Goal: Information Seeking & Learning: Learn about a topic

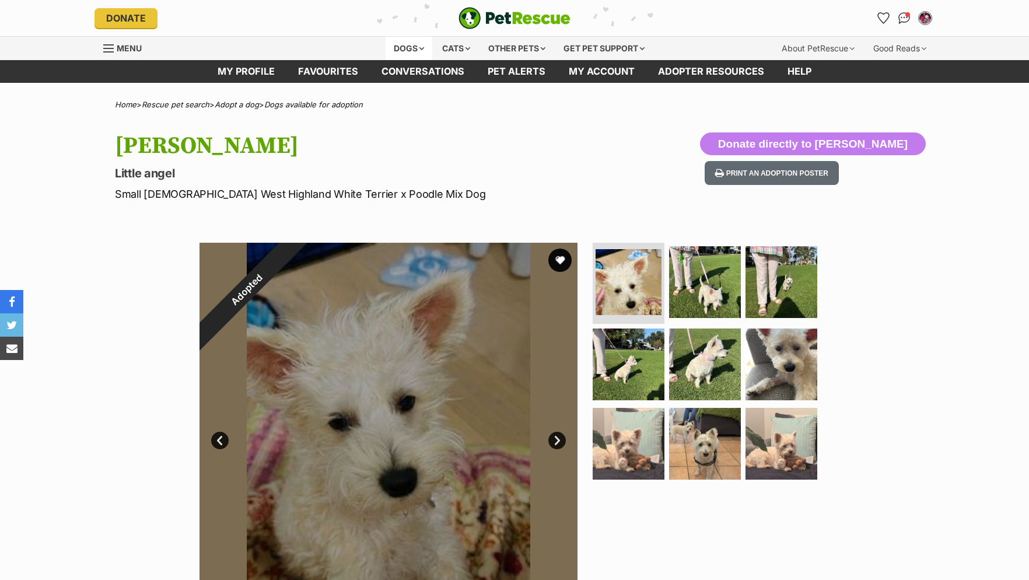
click at [416, 48] on div "Dogs" at bounding box center [409, 48] width 47 height 23
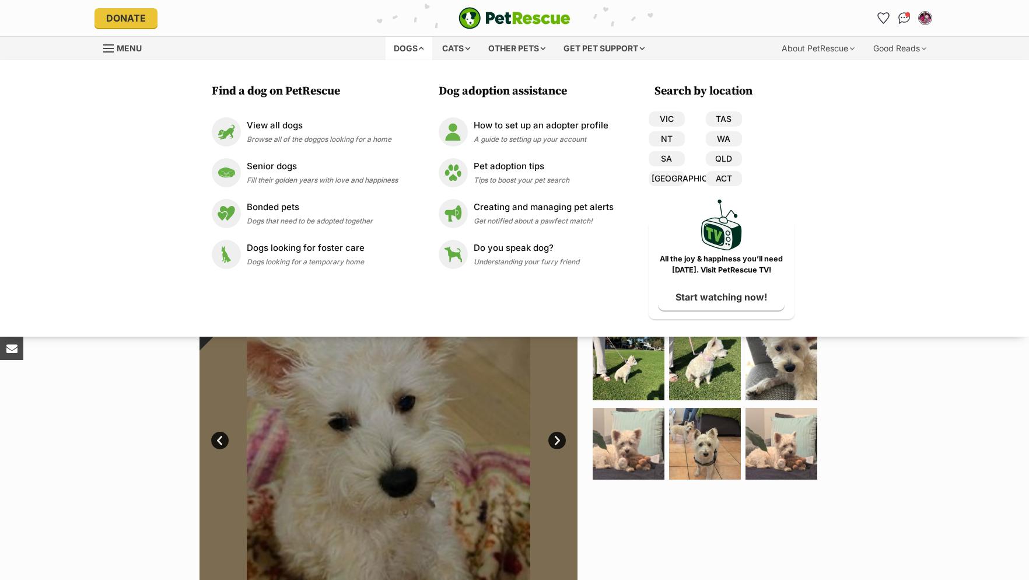
drag, startPoint x: 678, startPoint y: 115, endPoint x: 673, endPoint y: 107, distance: 9.7
click at [677, 114] on link "VIC" at bounding box center [667, 118] width 36 height 15
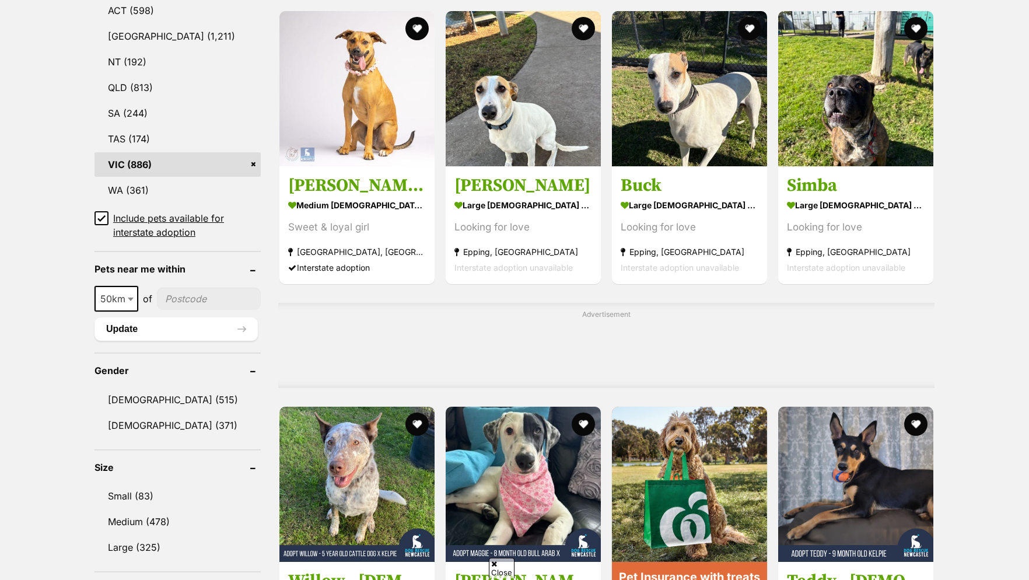
scroll to position [714, 0]
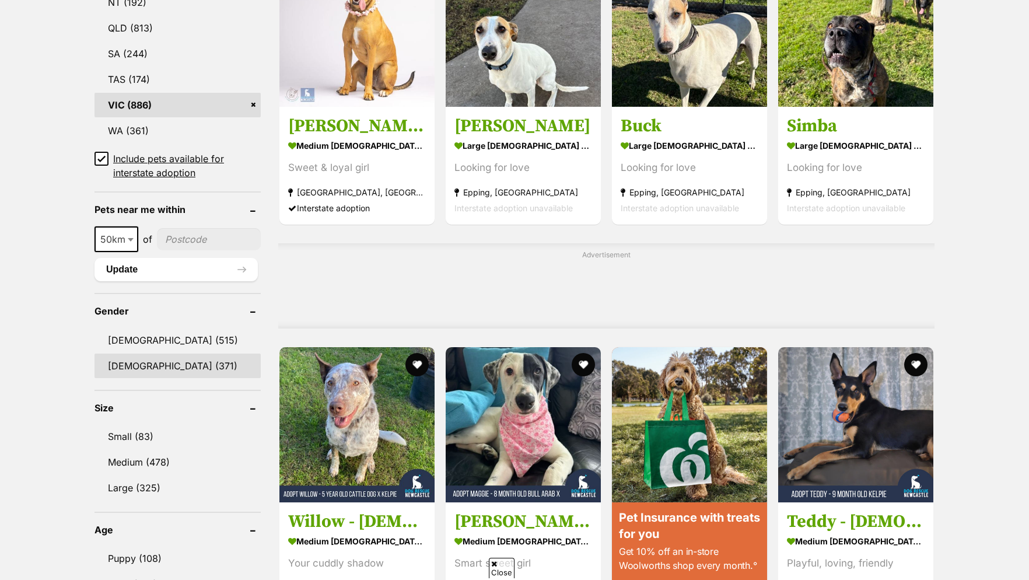
click at [149, 378] on link "Female (371)" at bounding box center [177, 365] width 166 height 24
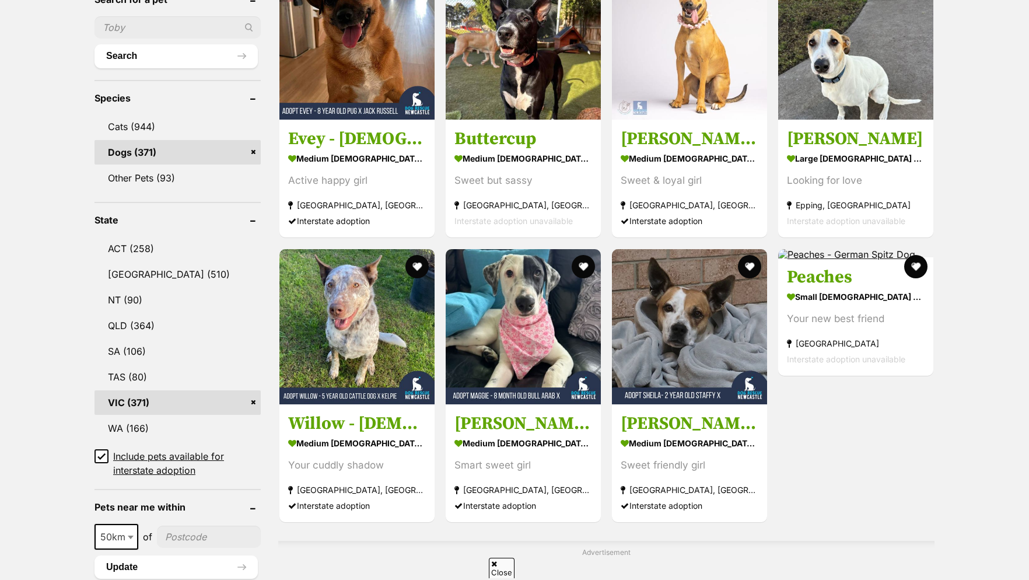
scroll to position [654, 0]
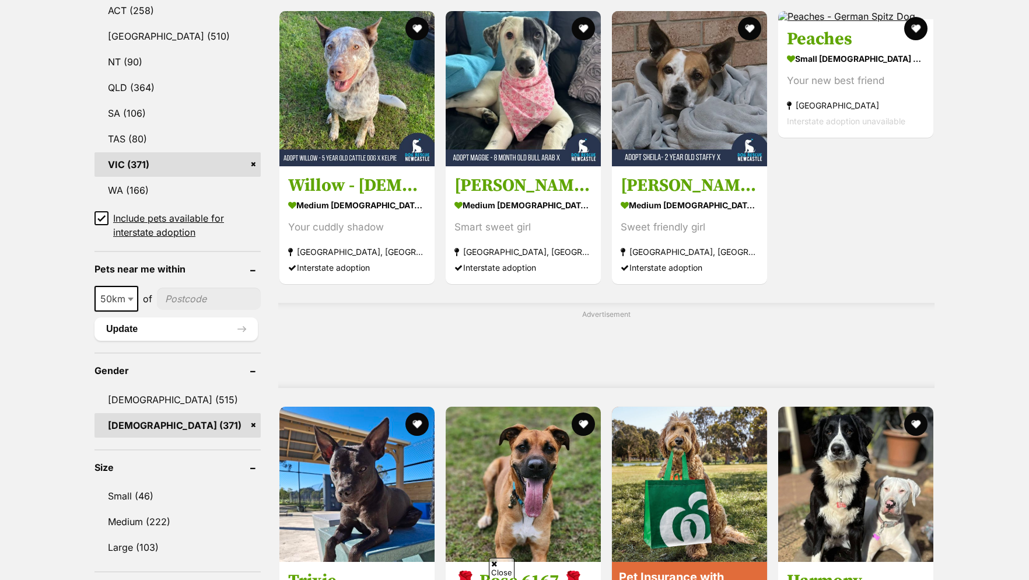
click at [115, 503] on link "Small (46)" at bounding box center [177, 496] width 166 height 24
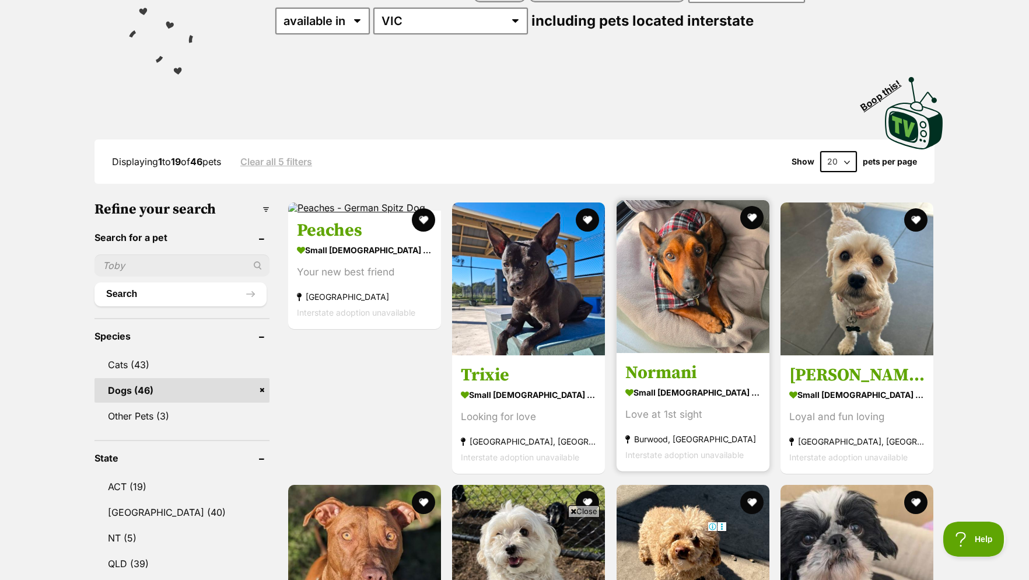
click at [661, 287] on img at bounding box center [693, 276] width 153 height 153
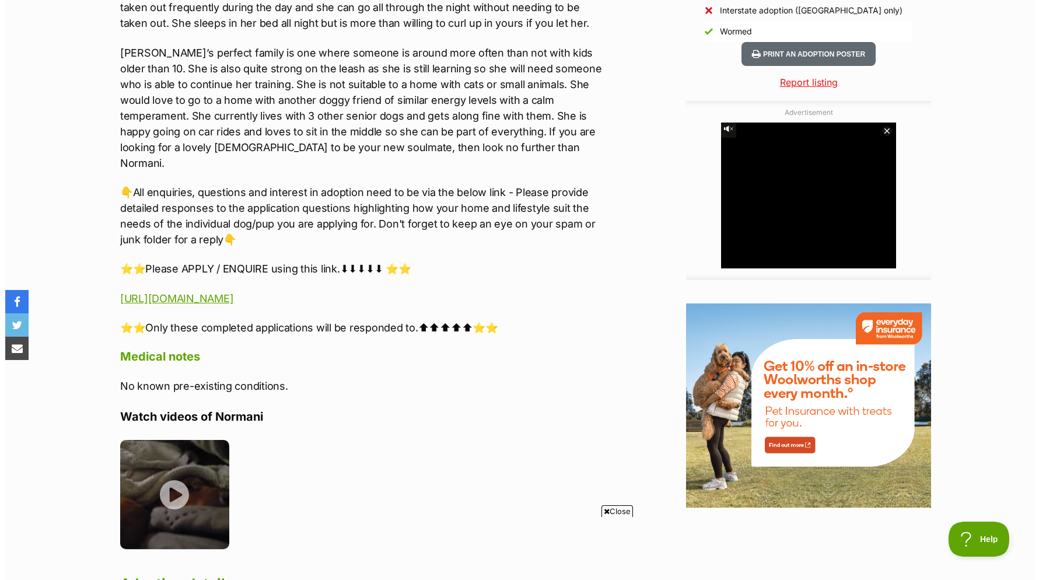
scroll to position [1190, 0]
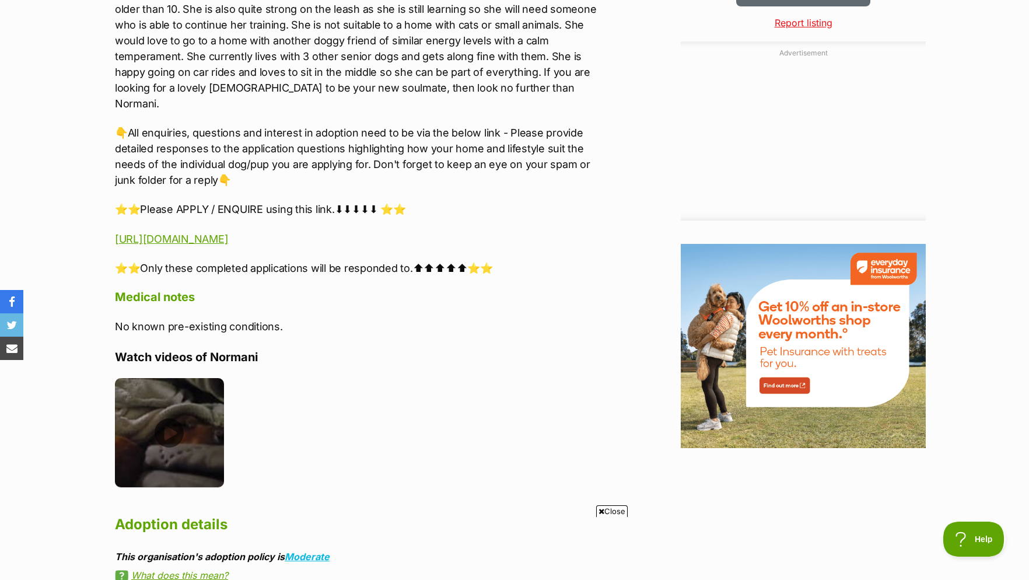
click at [195, 409] on img at bounding box center [169, 432] width 109 height 109
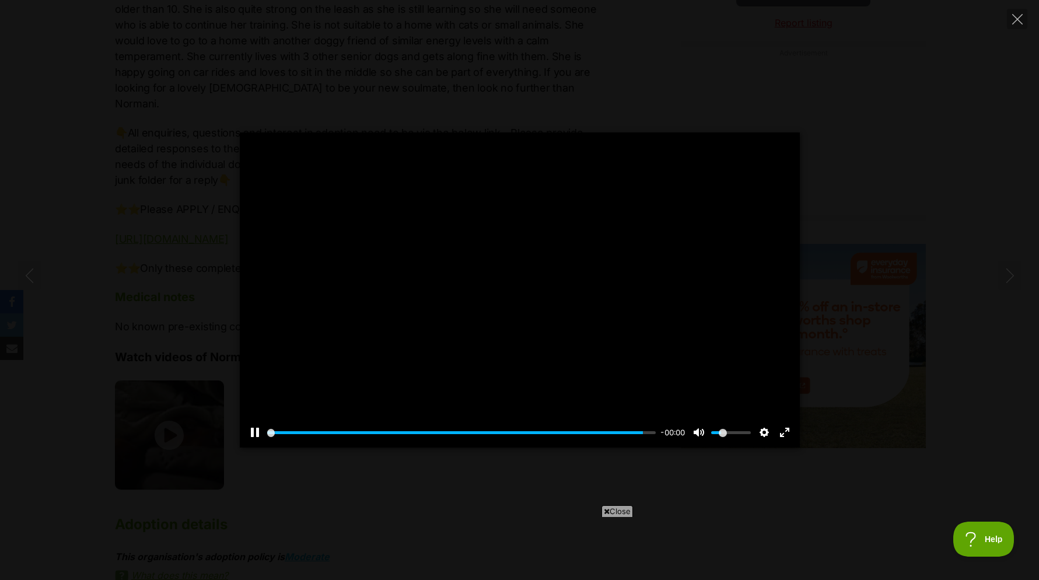
type input "100.00"
click at [1018, 22] on icon "Close" at bounding box center [1017, 19] width 10 height 10
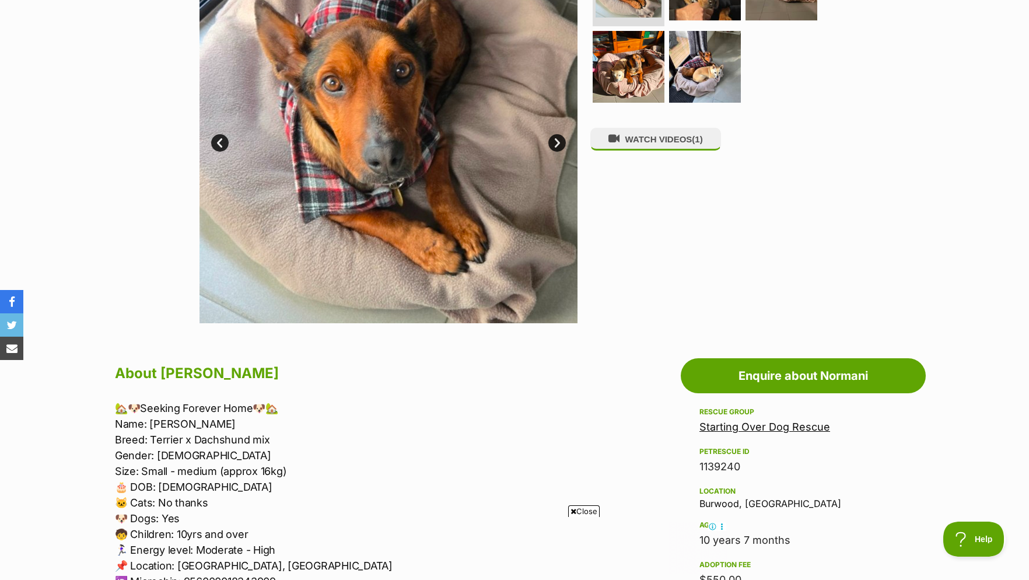
scroll to position [119, 0]
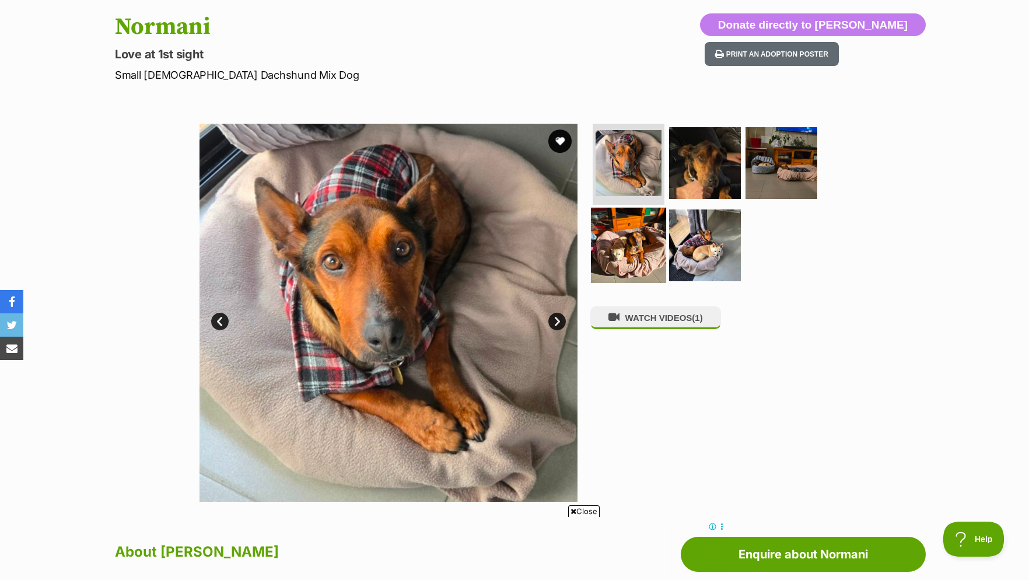
click at [626, 254] on img at bounding box center [628, 245] width 75 height 75
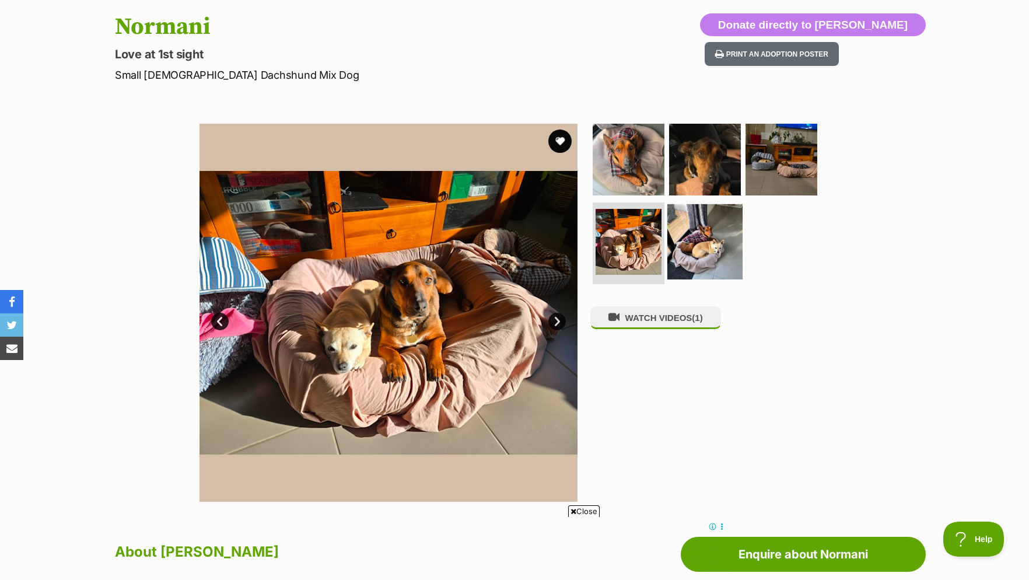
click at [693, 237] on img at bounding box center [704, 241] width 75 height 75
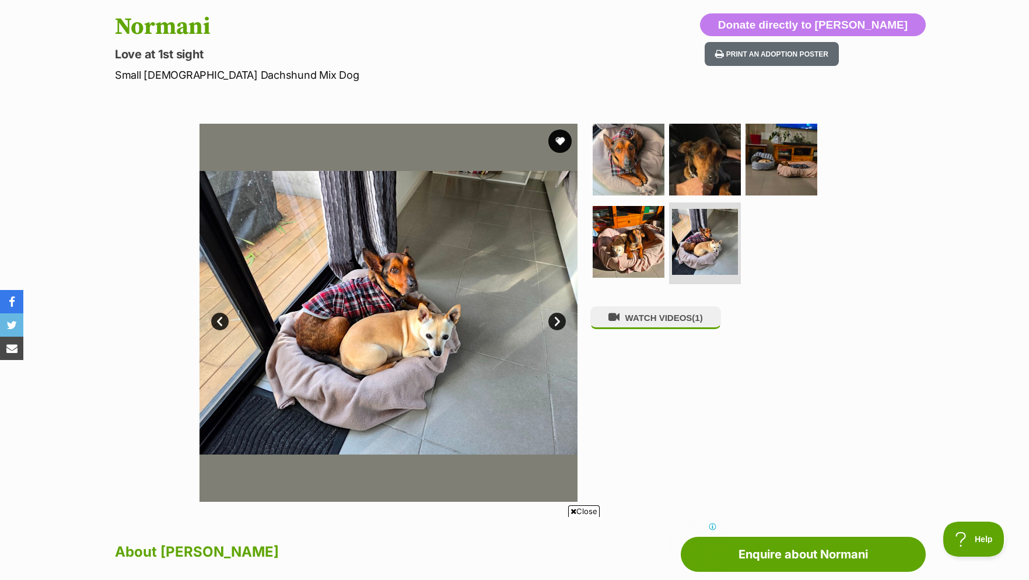
scroll to position [0, 0]
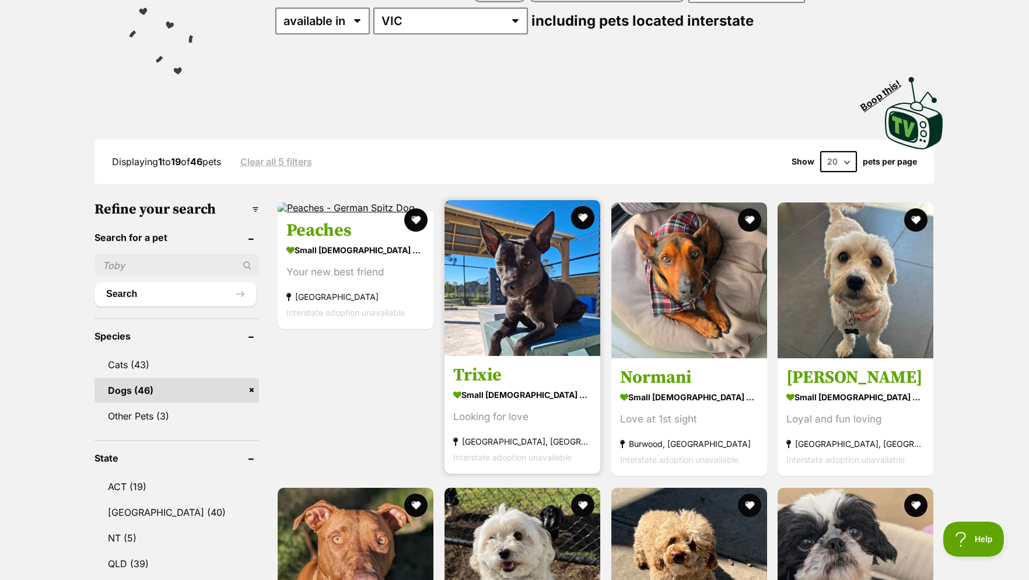
click at [506, 293] on img at bounding box center [522, 278] width 156 height 156
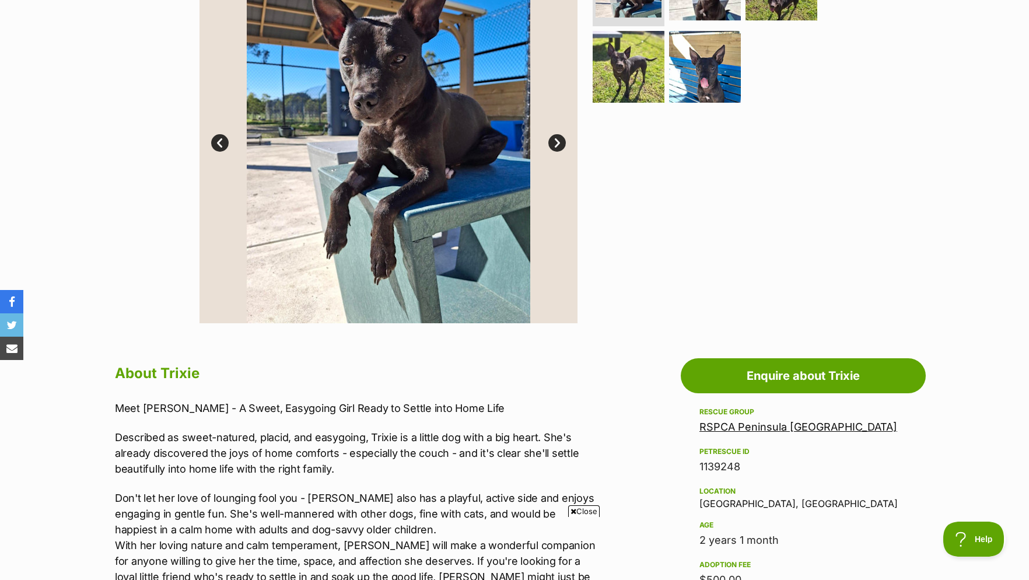
scroll to position [178, 0]
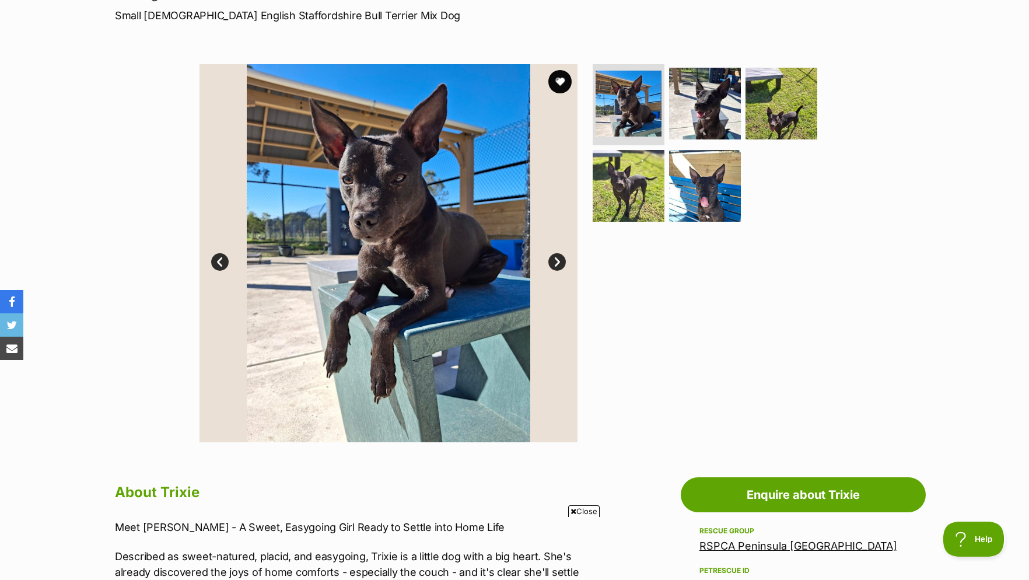
click at [557, 271] on link "Next" at bounding box center [556, 261] width 17 height 17
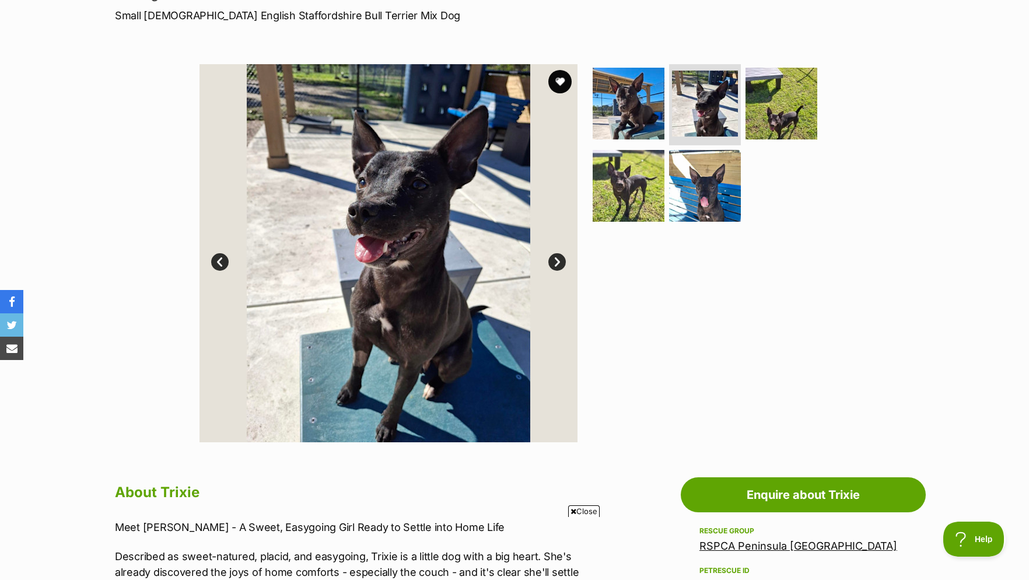
click at [556, 271] on link "Next" at bounding box center [556, 261] width 17 height 17
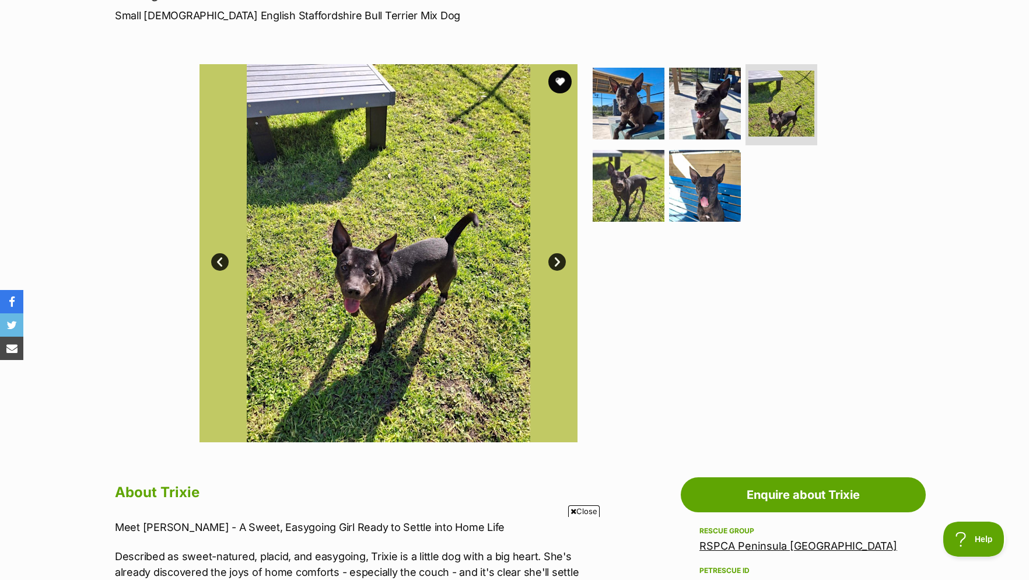
click at [556, 271] on link "Next" at bounding box center [556, 261] width 17 height 17
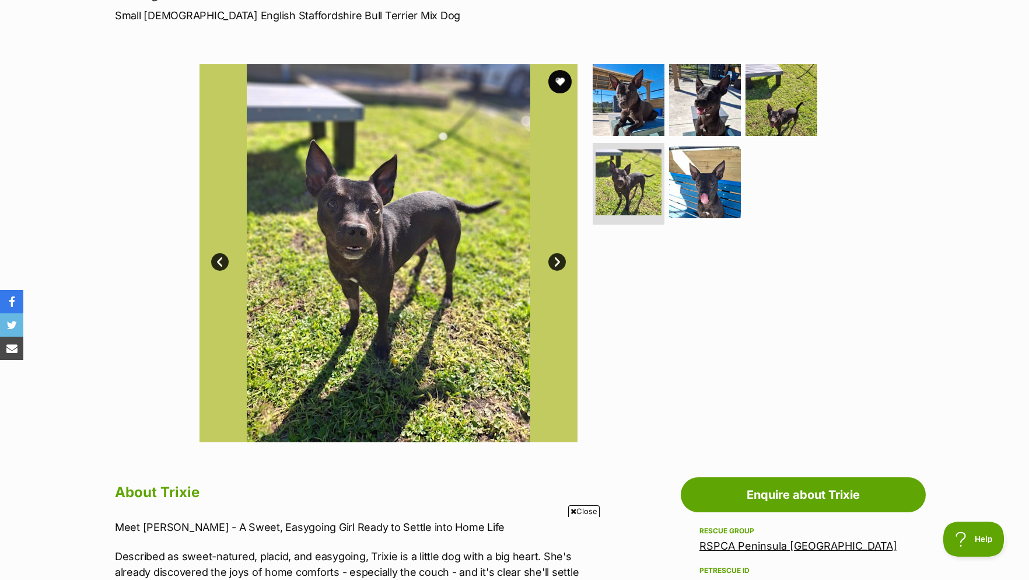
click at [555, 271] on link "Next" at bounding box center [556, 261] width 17 height 17
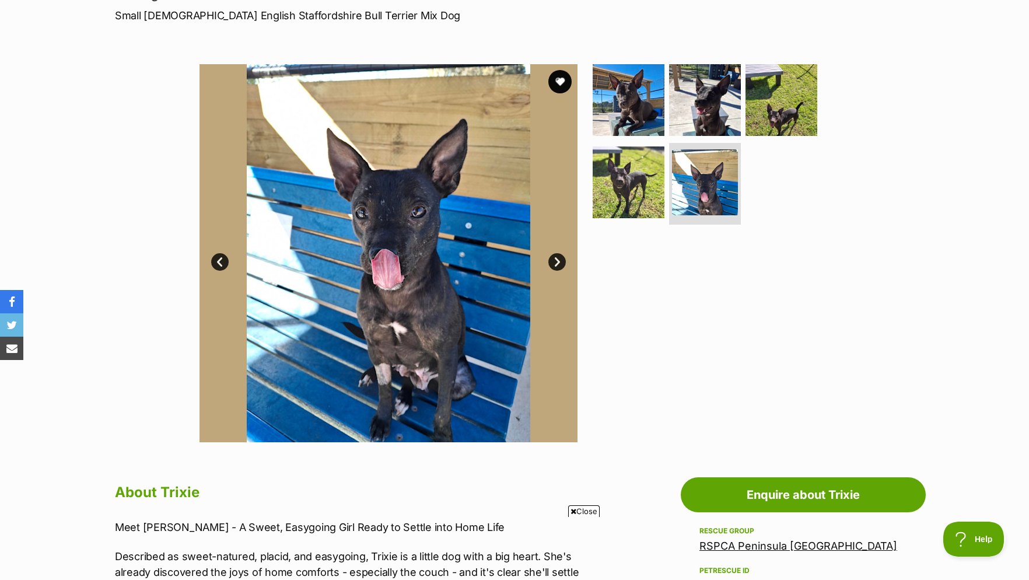
click at [555, 271] on link "Next" at bounding box center [556, 261] width 17 height 17
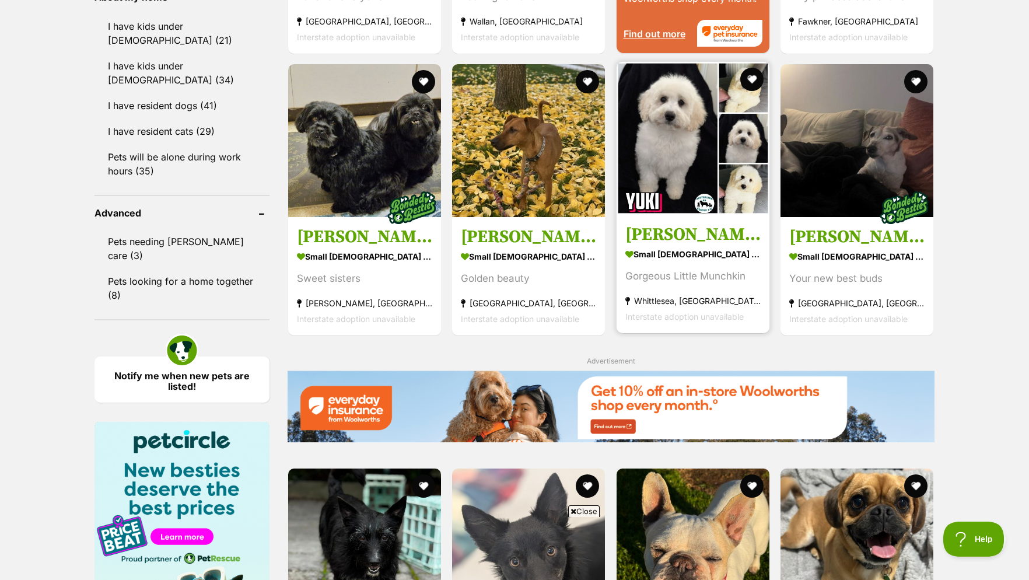
scroll to position [1606, 0]
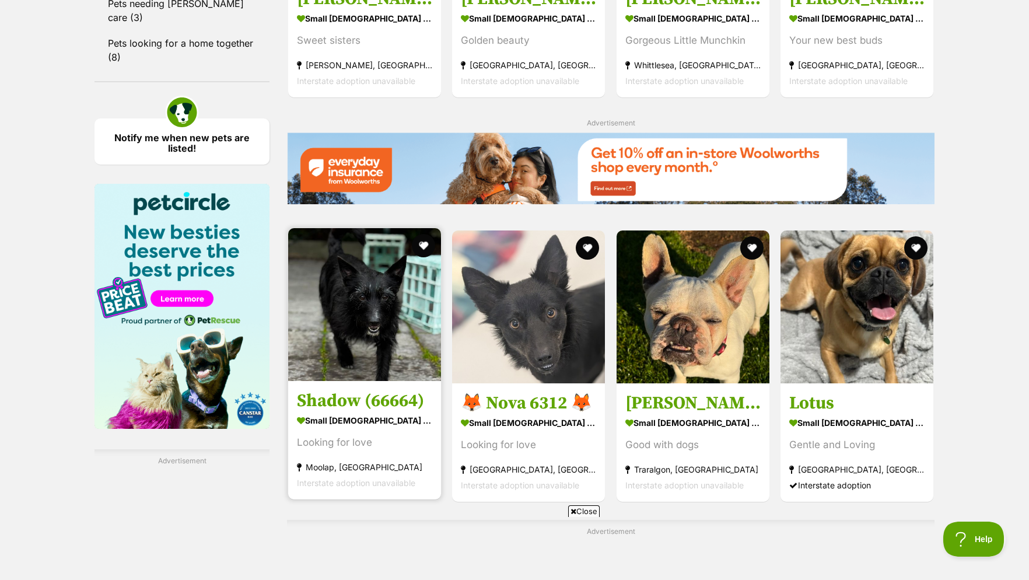
click at [344, 337] on img at bounding box center [364, 304] width 153 height 153
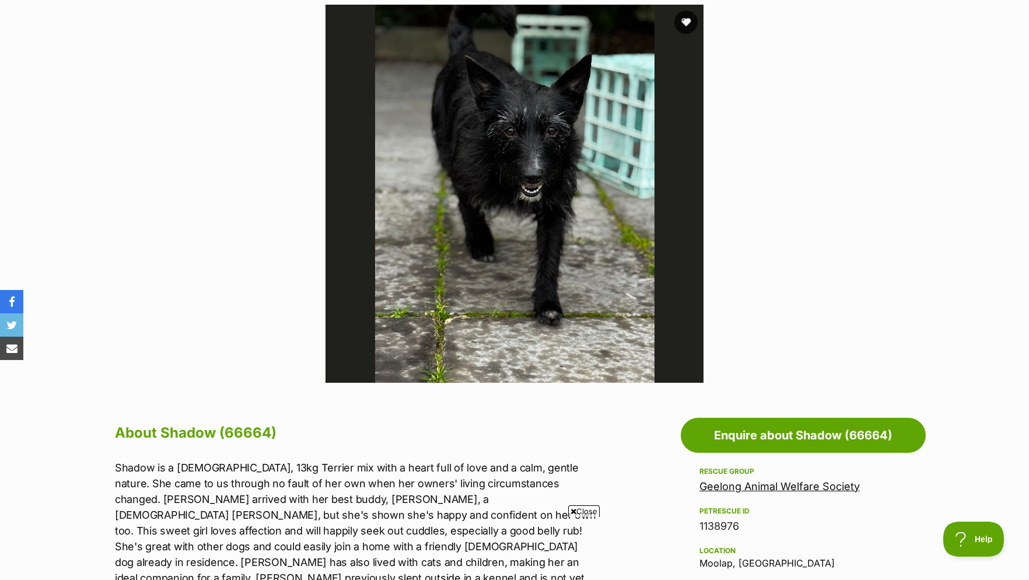
scroll to position [178, 0]
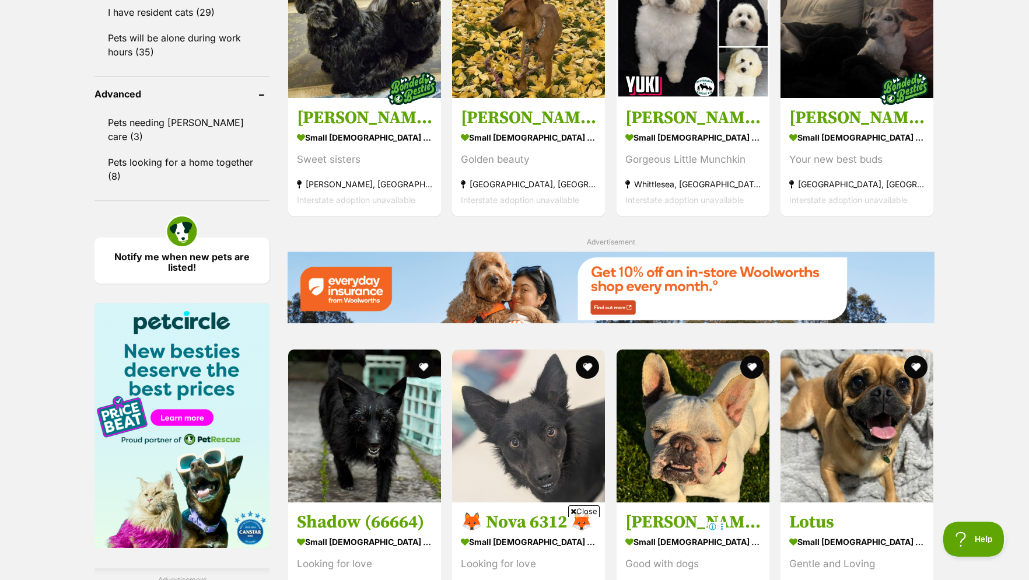
scroll to position [1606, 0]
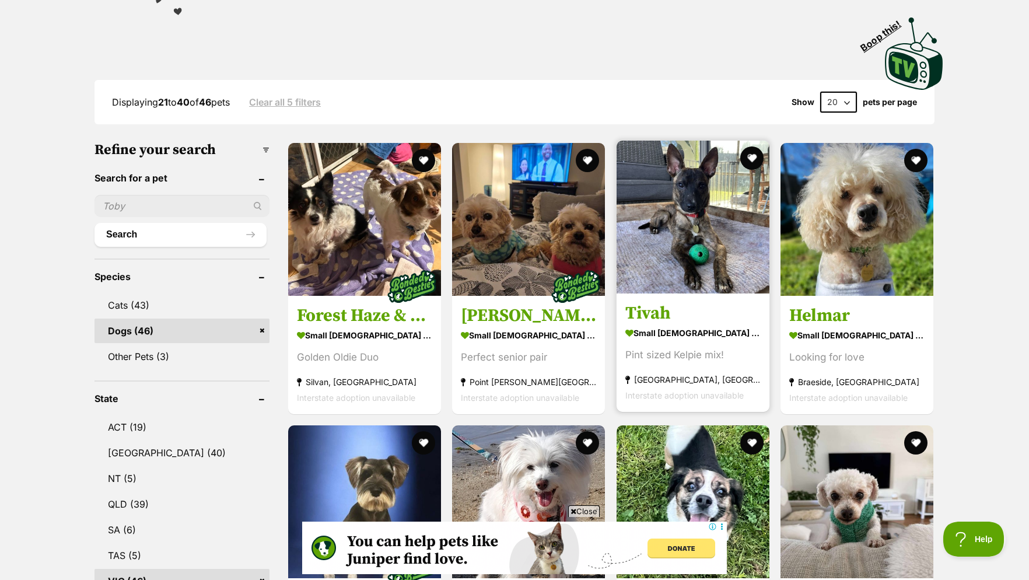
click at [661, 262] on img at bounding box center [693, 217] width 153 height 153
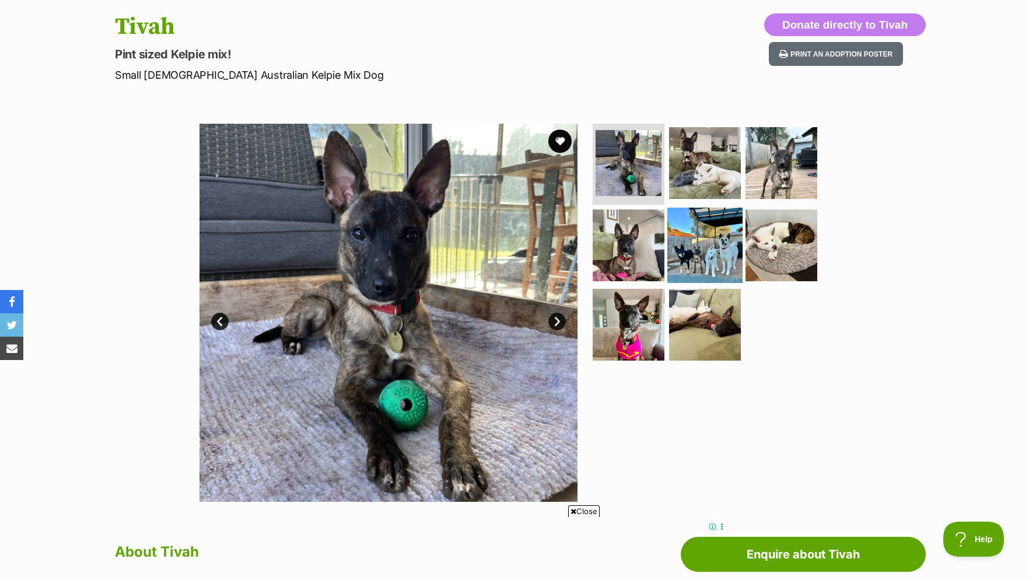
click at [691, 246] on img at bounding box center [704, 245] width 75 height 75
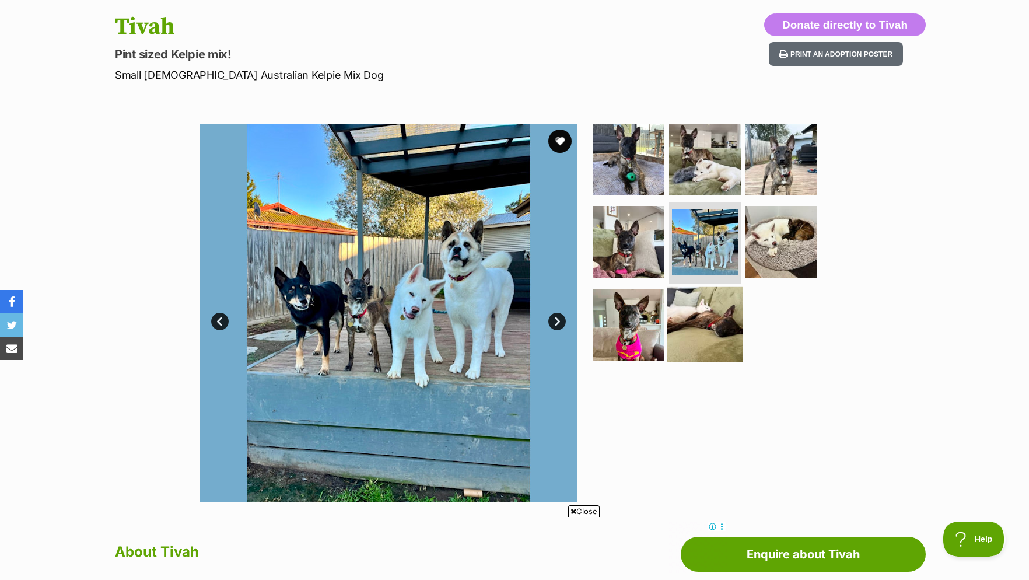
click at [700, 311] on img at bounding box center [704, 324] width 75 height 75
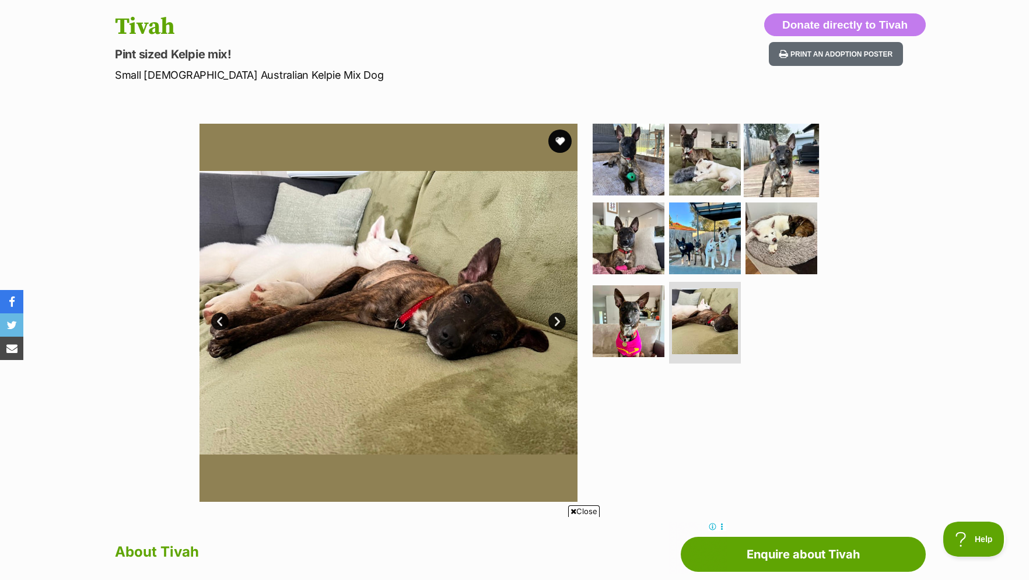
click at [766, 164] on img at bounding box center [781, 158] width 75 height 75
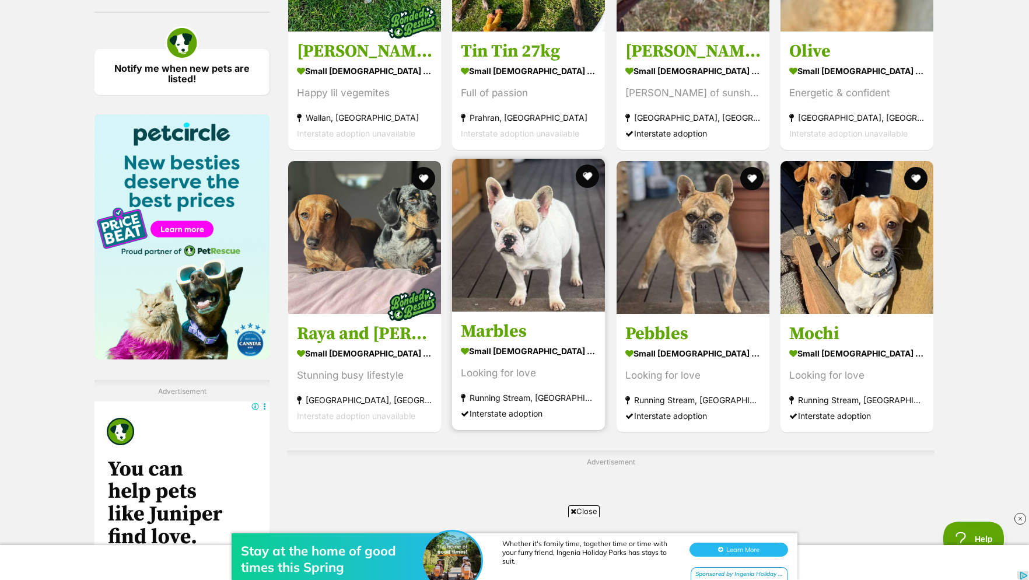
scroll to position [1854, 0]
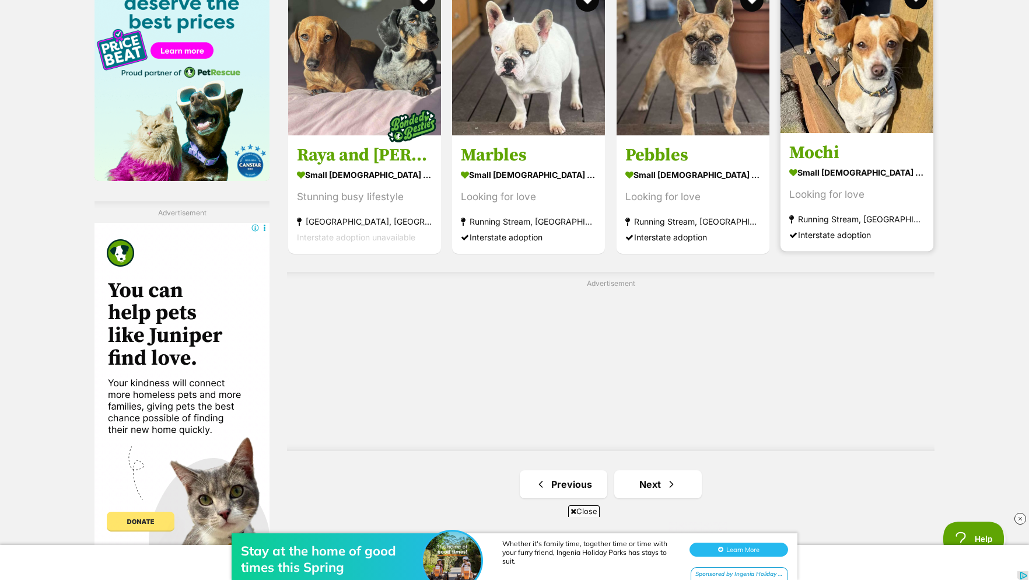
click at [854, 163] on h3 "Mochi" at bounding box center [856, 152] width 135 height 22
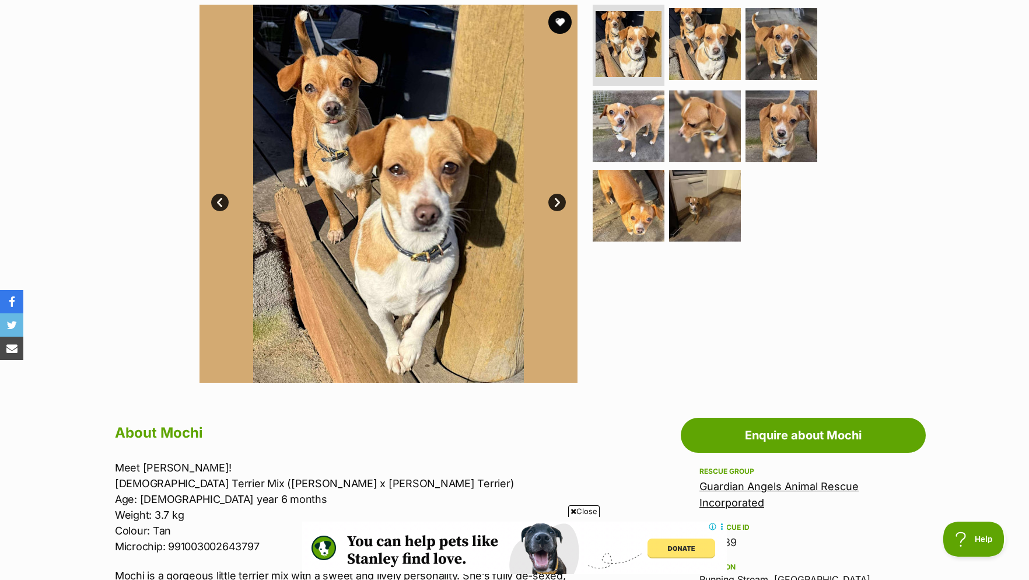
scroll to position [59, 0]
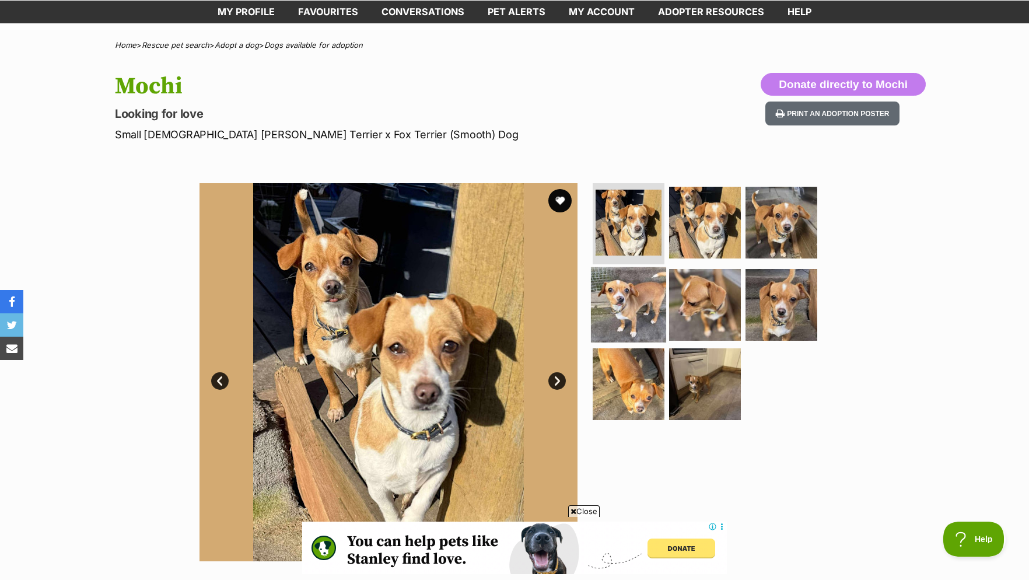
click at [631, 290] on img at bounding box center [628, 304] width 75 height 75
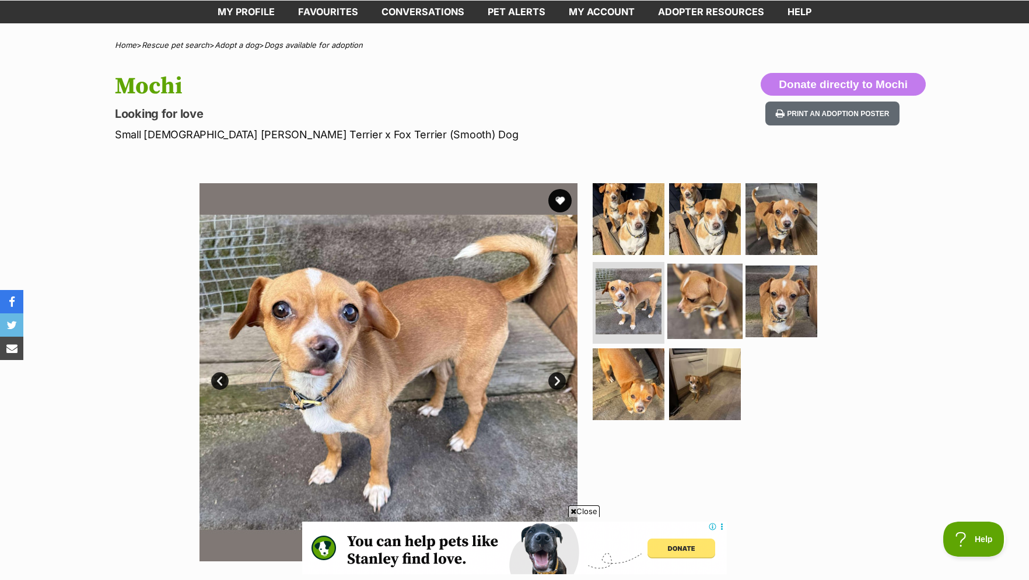
click at [719, 290] on img at bounding box center [704, 301] width 75 height 75
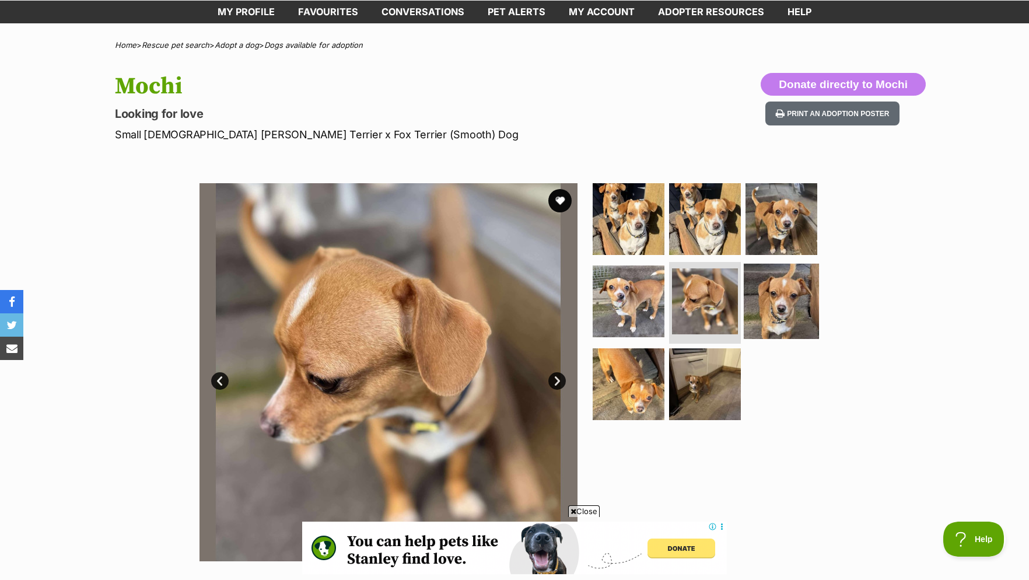
click at [775, 300] on img at bounding box center [781, 301] width 75 height 75
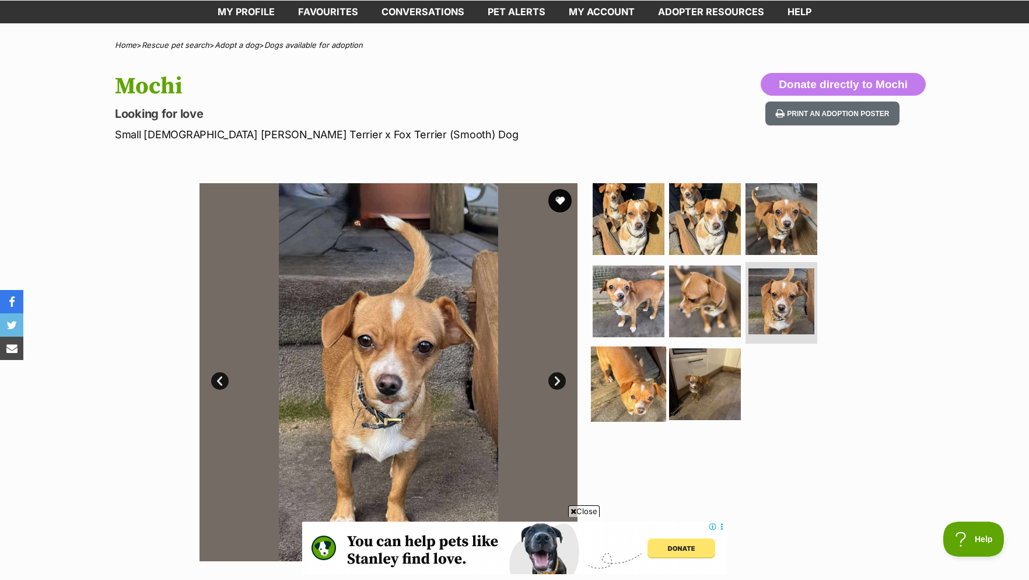
click at [630, 370] on img at bounding box center [628, 383] width 75 height 75
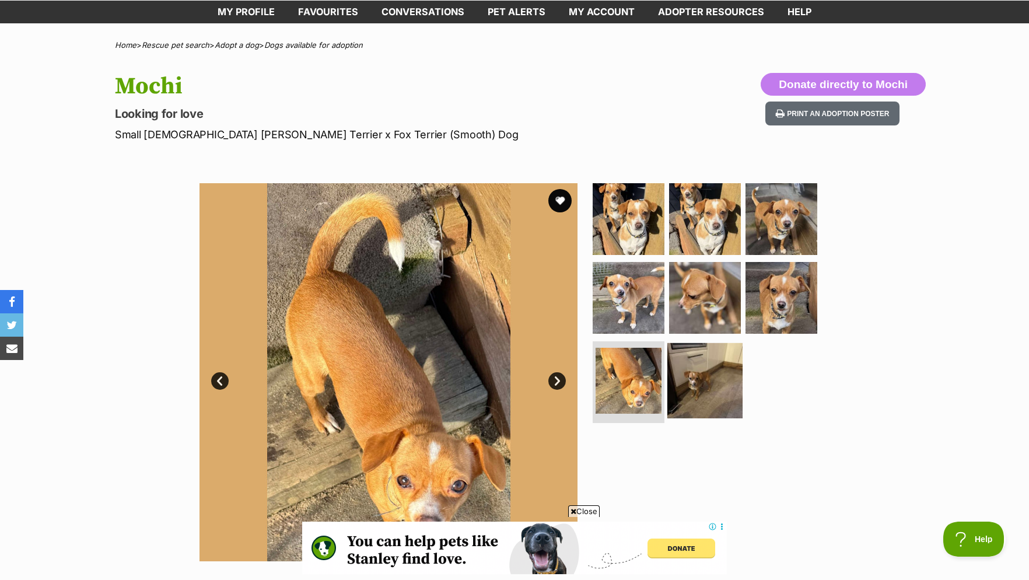
click at [684, 373] on img at bounding box center [704, 380] width 75 height 75
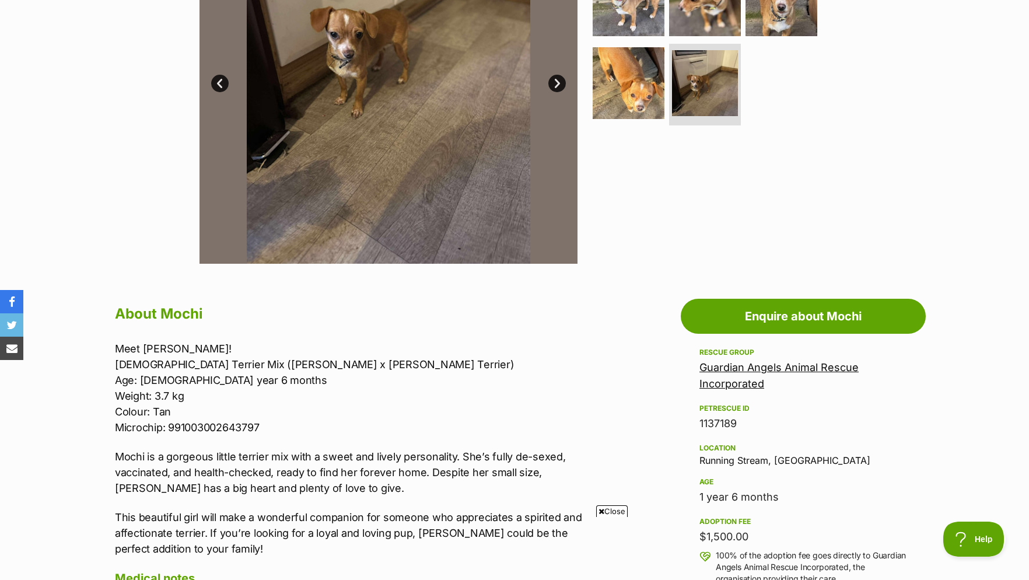
scroll to position [297, 0]
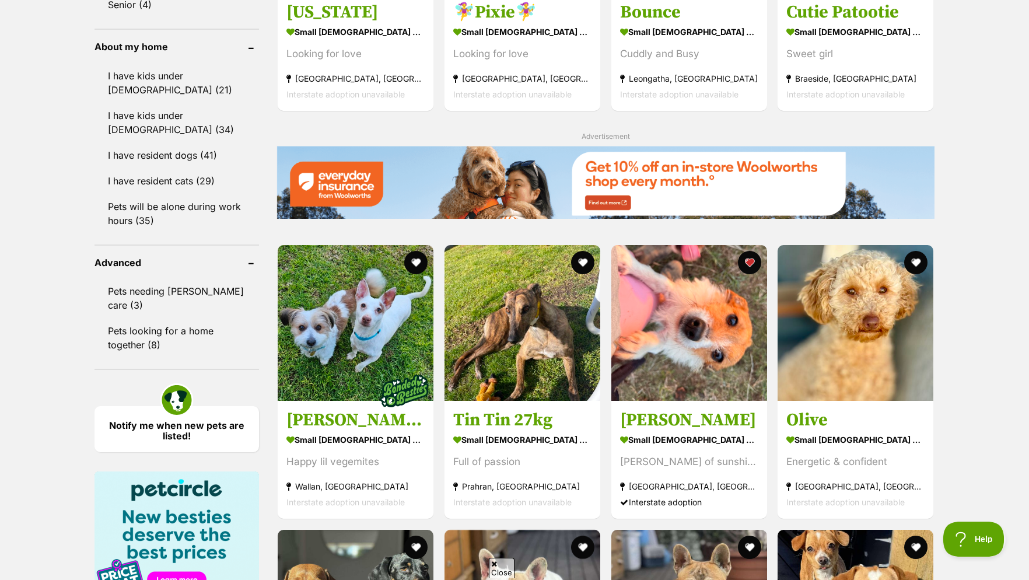
click at [653, 416] on div "Forest Haze & Spotted Wonder small female Dog Golden Oldie Duo Silvan, VIC Inte…" at bounding box center [605, 12] width 658 height 1903
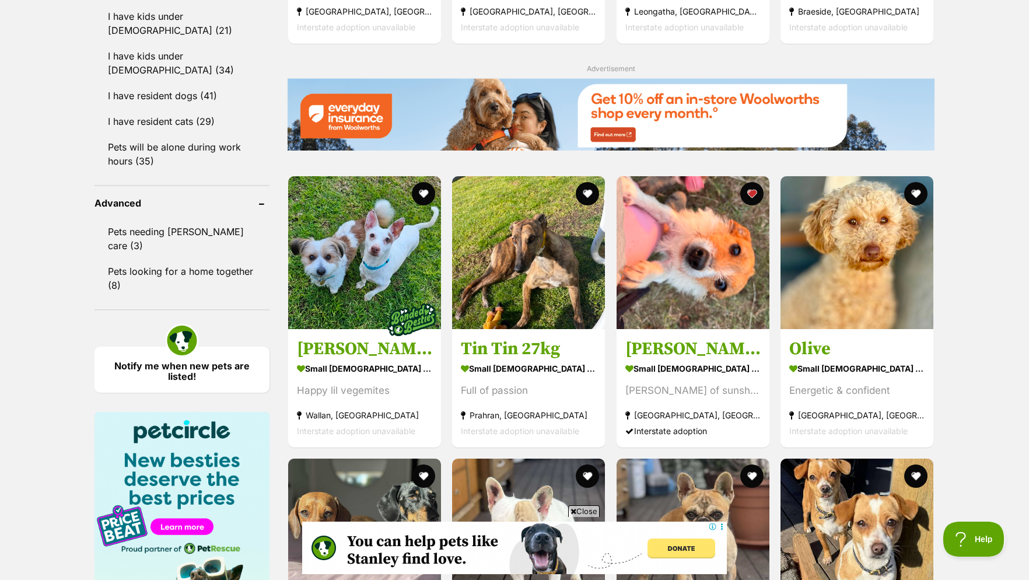
scroll to position [1616, 0]
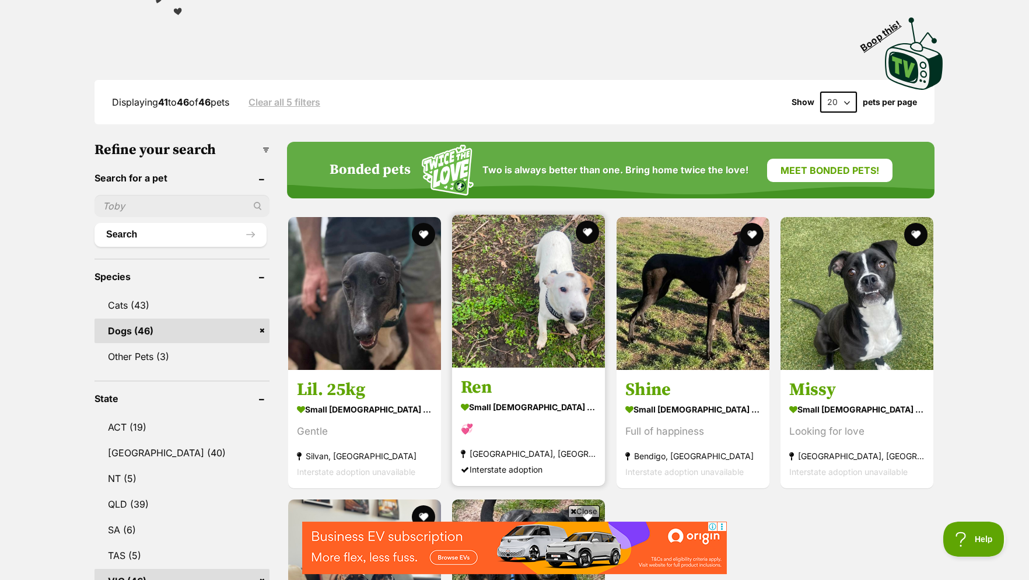
click at [510, 313] on img at bounding box center [528, 291] width 153 height 153
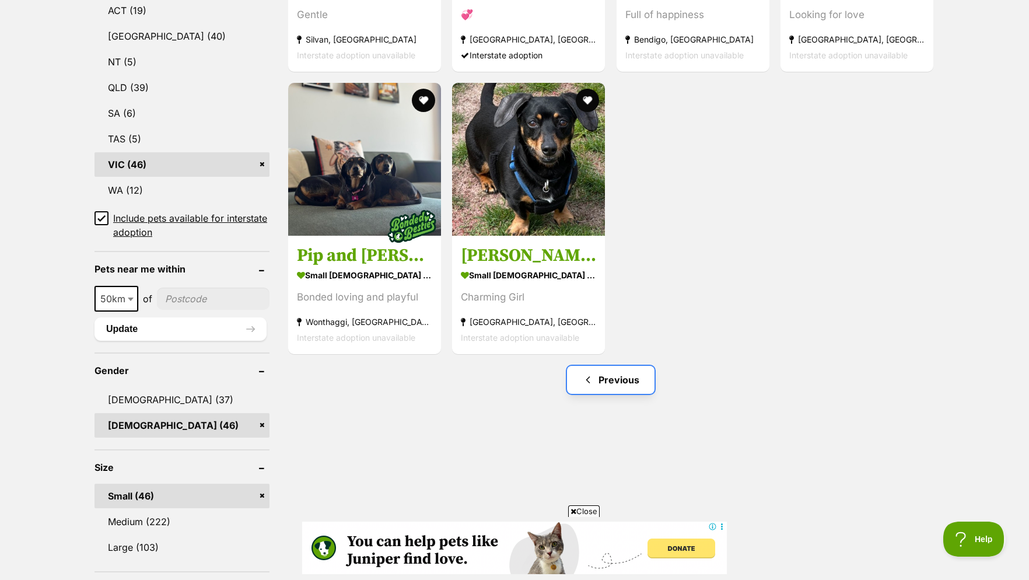
click at [609, 389] on link "Previous" at bounding box center [610, 380] width 87 height 28
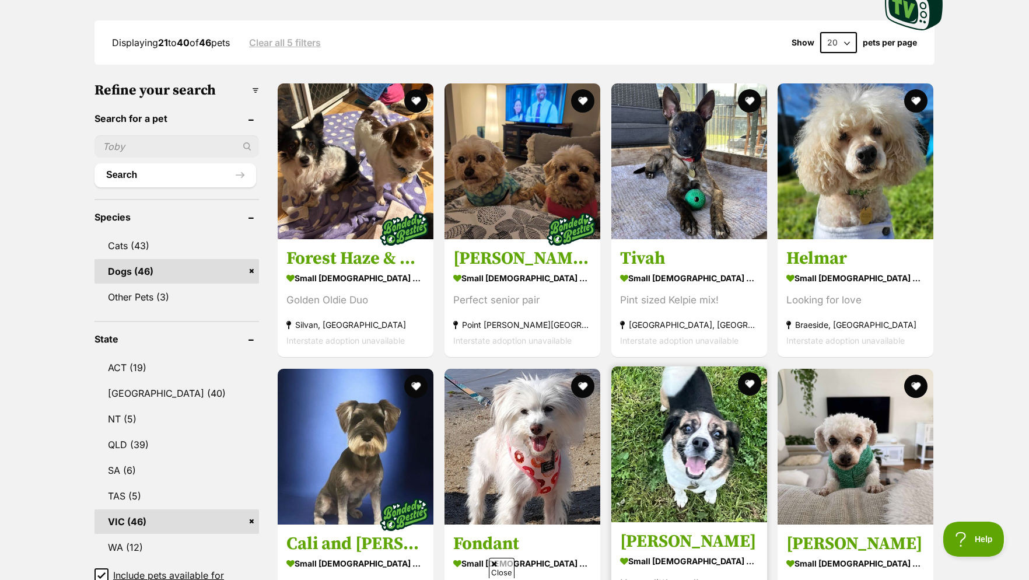
click at [709, 433] on img at bounding box center [689, 444] width 156 height 156
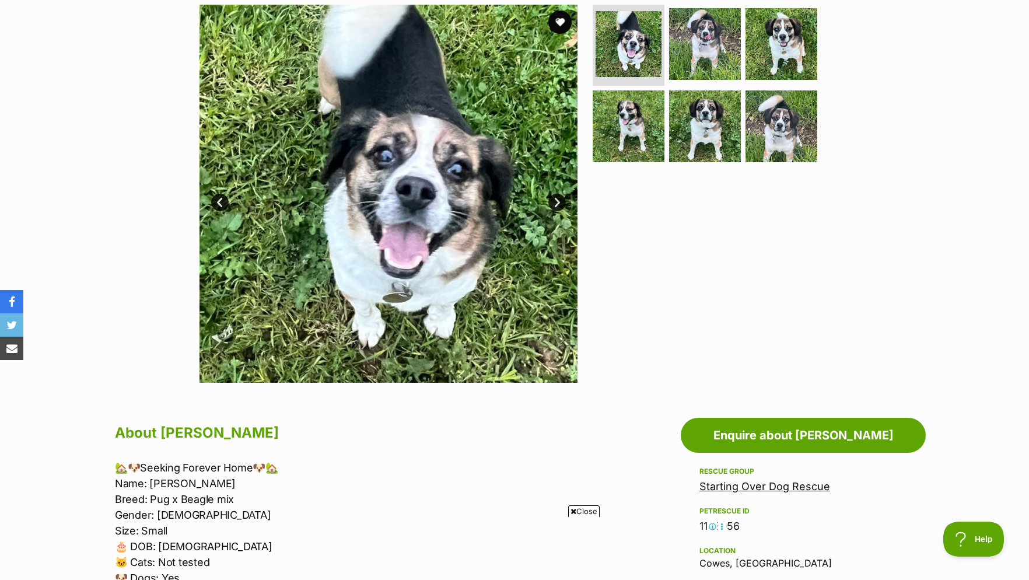
click at [558, 211] on link "Next" at bounding box center [556, 202] width 17 height 17
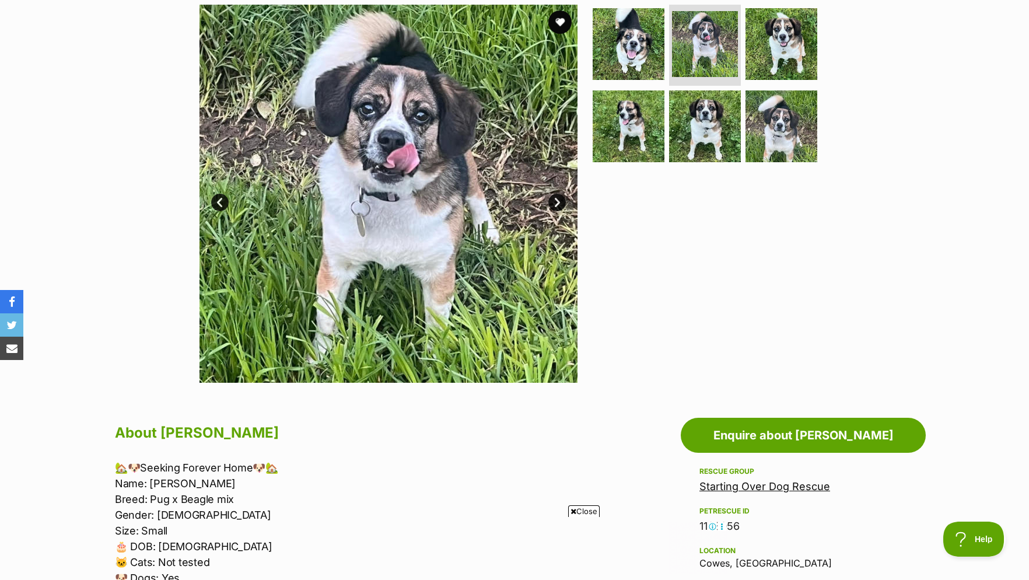
click at [558, 211] on link "Next" at bounding box center [556, 202] width 17 height 17
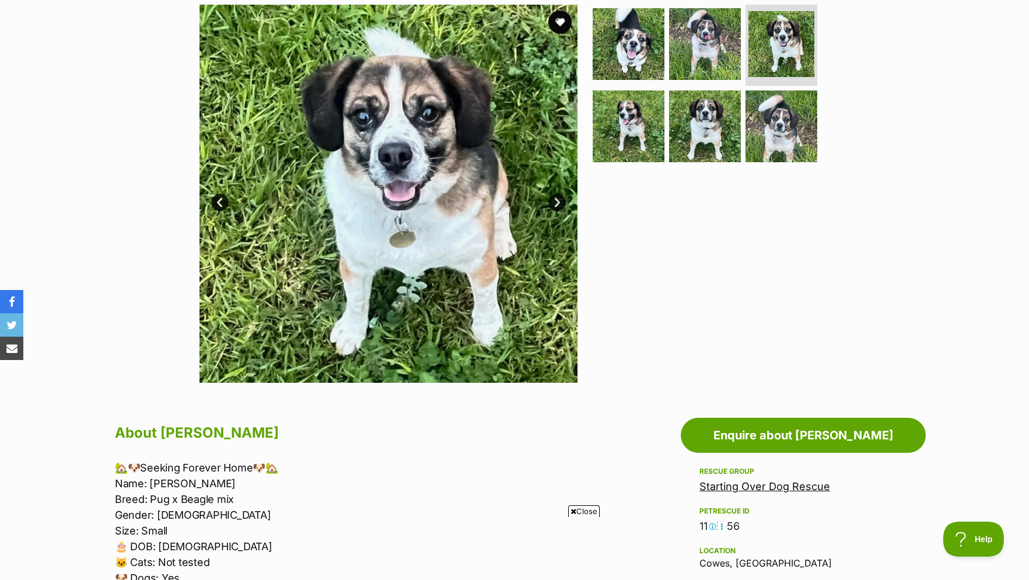
click at [558, 211] on link "Next" at bounding box center [556, 202] width 17 height 17
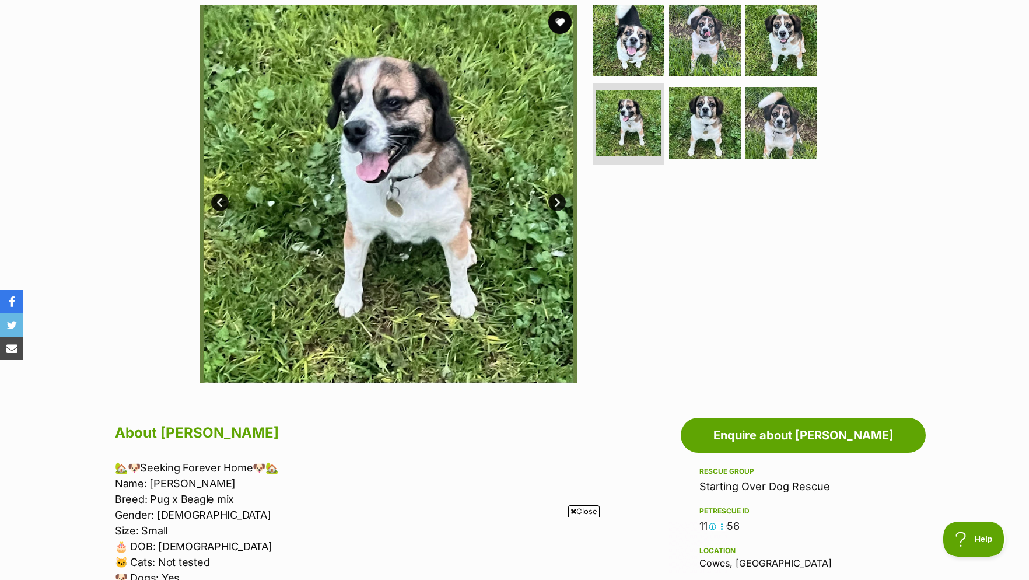
click at [558, 211] on link "Next" at bounding box center [556, 202] width 17 height 17
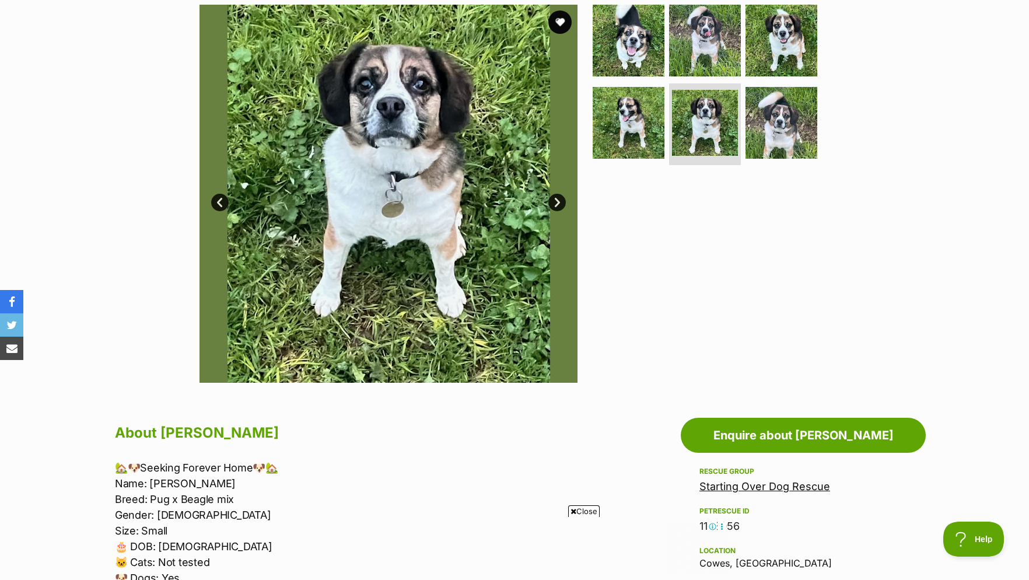
click at [558, 211] on link "Next" at bounding box center [556, 202] width 17 height 17
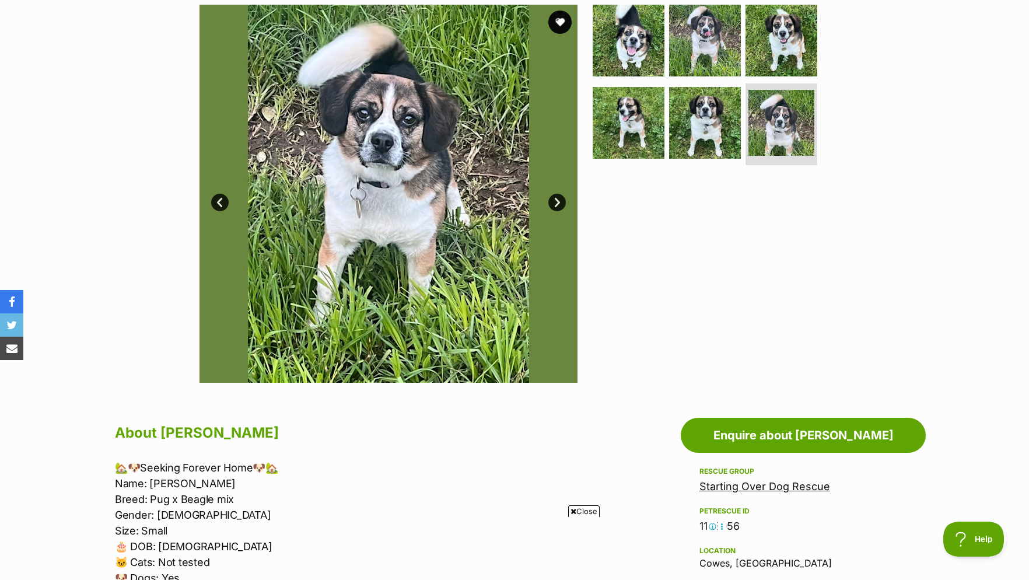
click at [558, 211] on link "Next" at bounding box center [556, 202] width 17 height 17
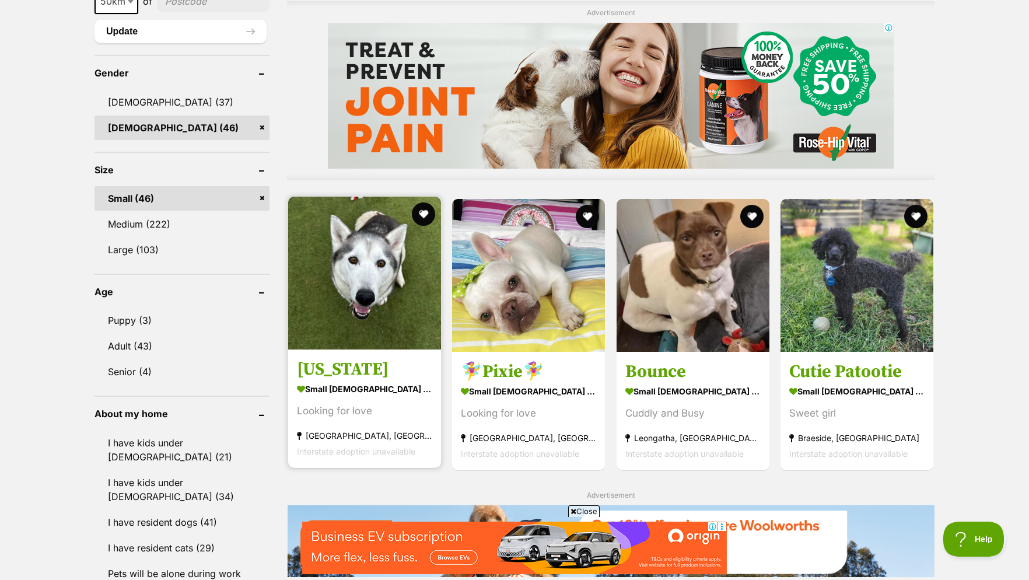
scroll to position [1130, 0]
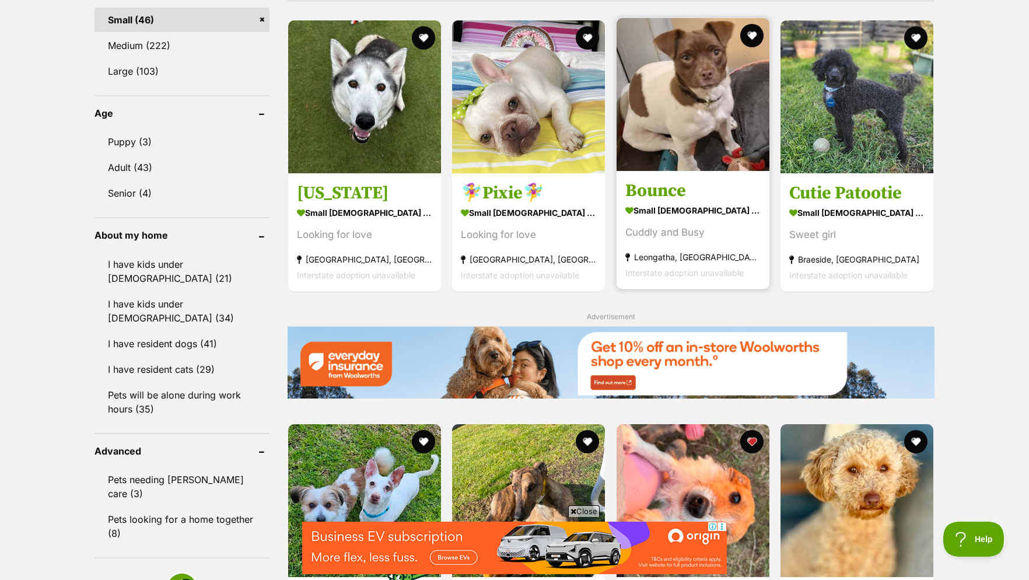
click at [635, 121] on img at bounding box center [693, 94] width 153 height 153
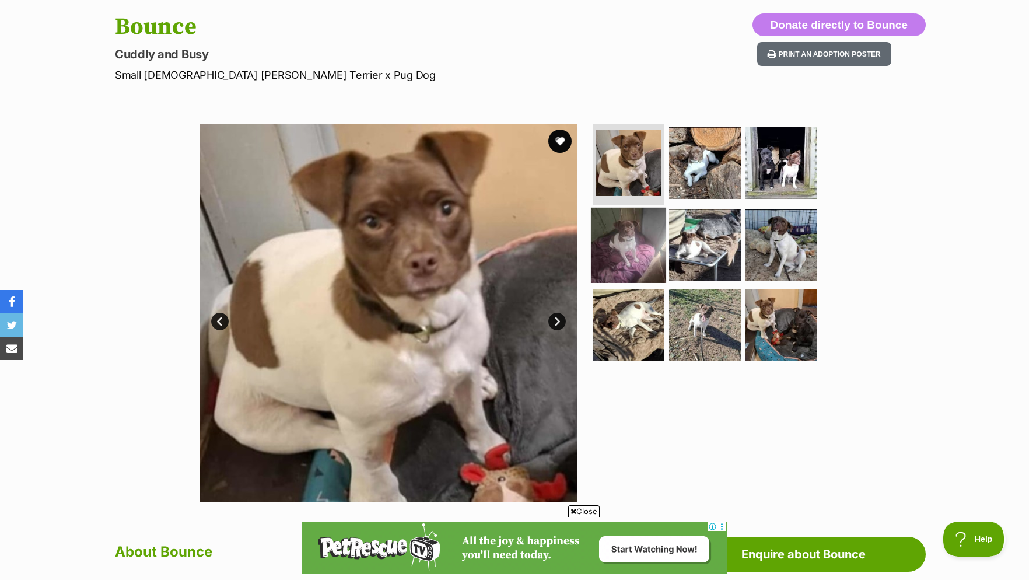
click at [631, 274] on img at bounding box center [628, 245] width 75 height 75
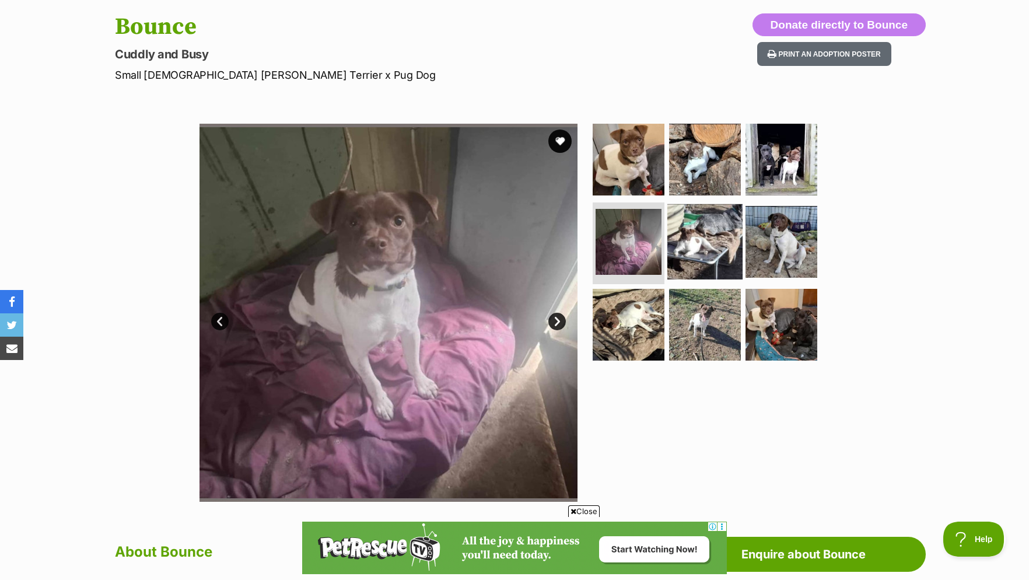
click at [690, 237] on img at bounding box center [704, 241] width 75 height 75
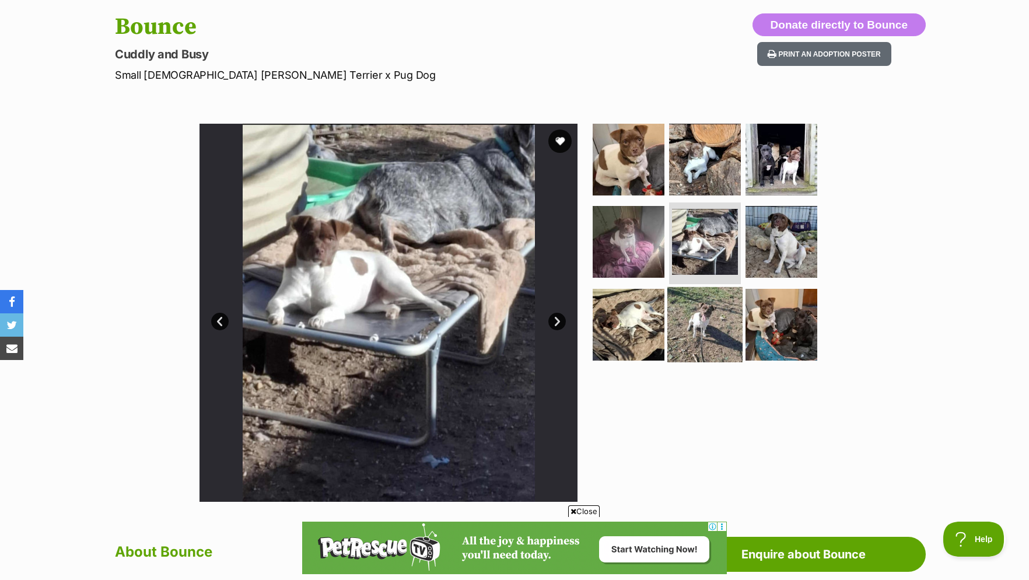
click at [696, 315] on img at bounding box center [704, 324] width 75 height 75
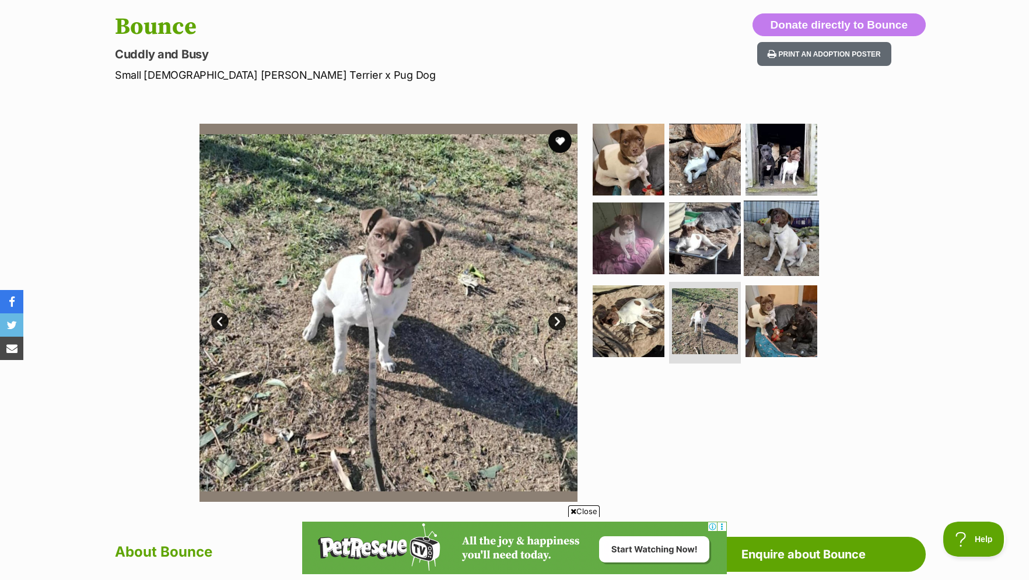
click at [766, 239] on img at bounding box center [781, 238] width 75 height 75
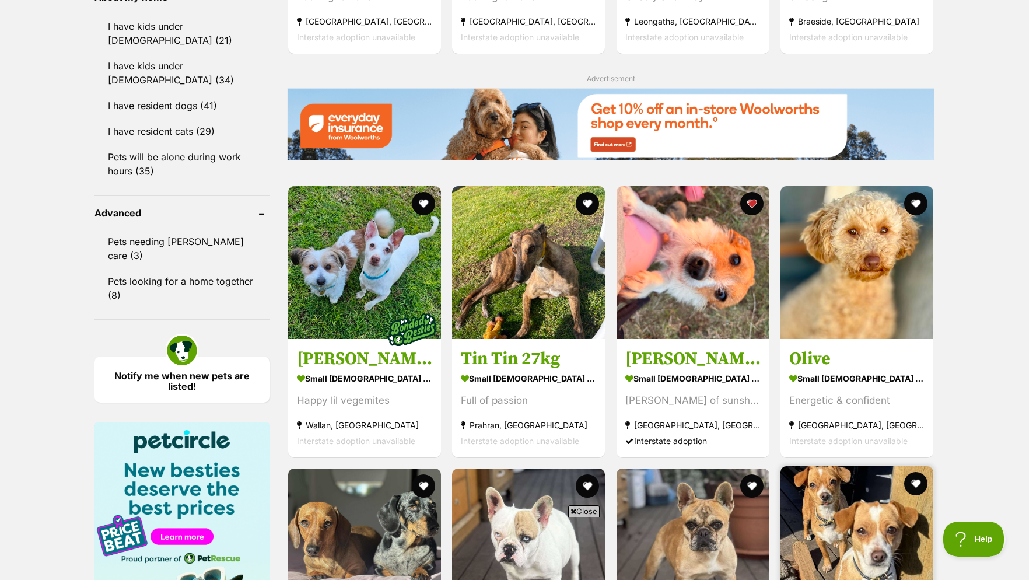
click at [857, 466] on img at bounding box center [856, 542] width 153 height 153
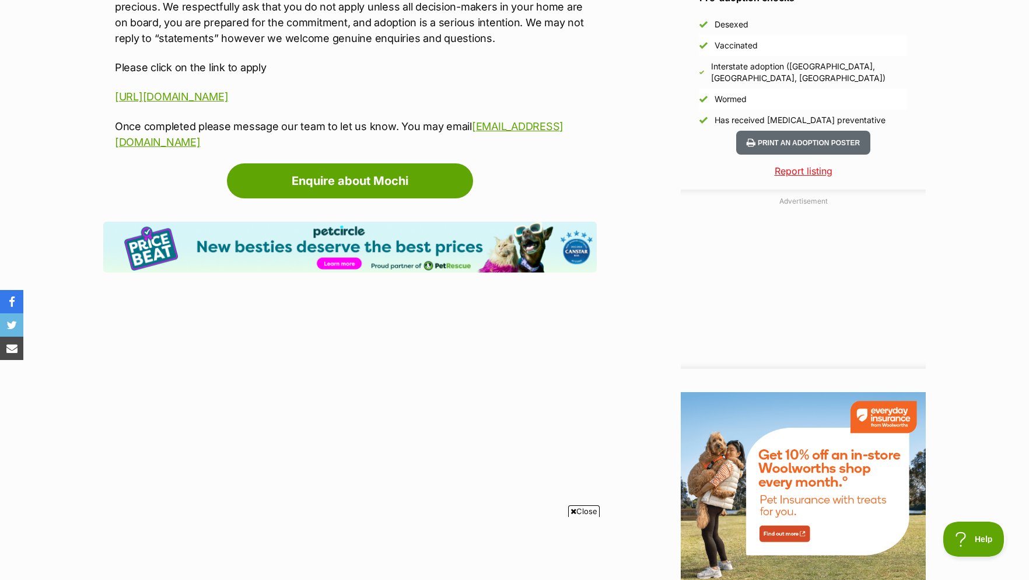
scroll to position [1309, 0]
